Goal: Task Accomplishment & Management: Manage account settings

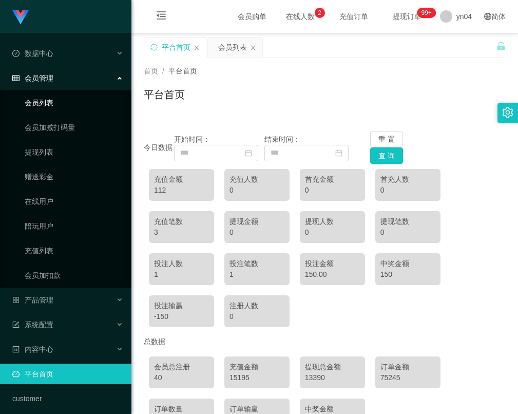
click at [60, 102] on link "会员列表" at bounding box center [74, 102] width 99 height 21
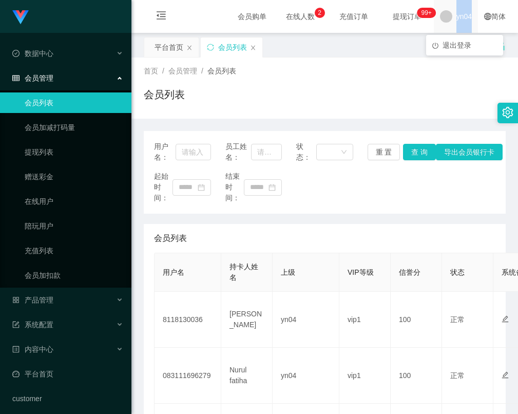
drag, startPoint x: 449, startPoint y: 17, endPoint x: 470, endPoint y: 17, distance: 20.5
click at [470, 17] on div "yn04" at bounding box center [456, 16] width 44 height 33
copy span "yn04"
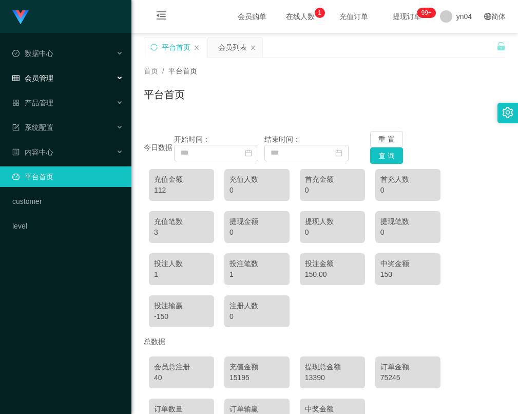
click at [79, 77] on div "会员管理" at bounding box center [66, 78] width 132 height 21
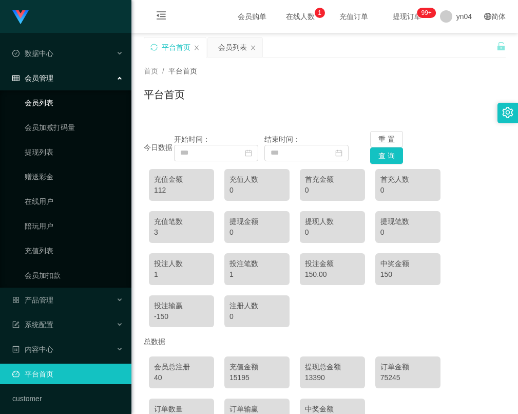
click at [63, 107] on link "会员列表" at bounding box center [74, 102] width 99 height 21
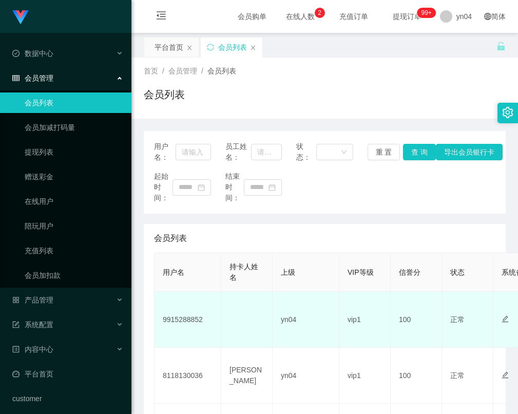
click at [183, 321] on td "9915288852" at bounding box center [188, 320] width 67 height 56
click at [184, 321] on td "9915288852" at bounding box center [188, 320] width 67 height 56
copy td "9915288852"
